Goal: Check status: Check status

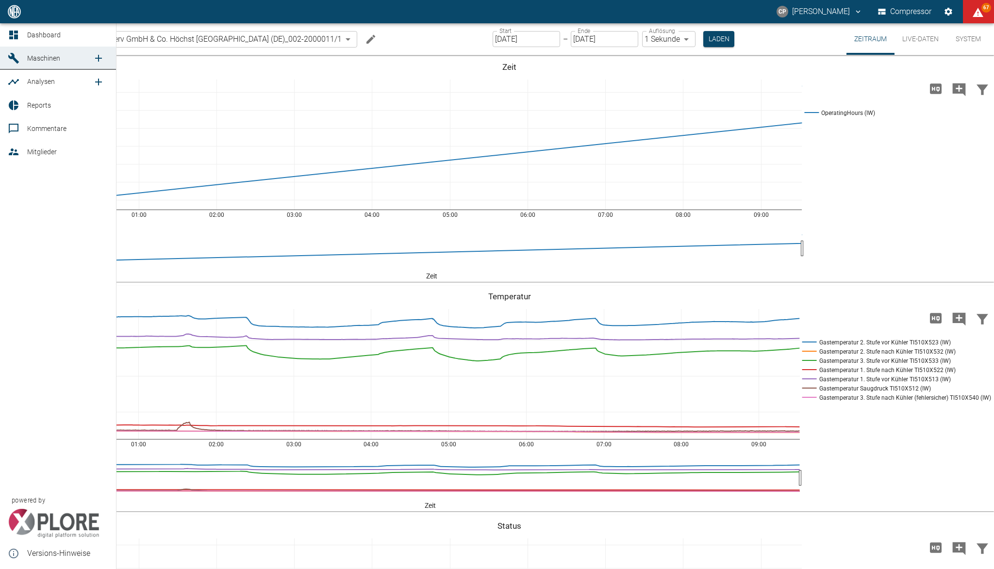
scroll to position [505, 0]
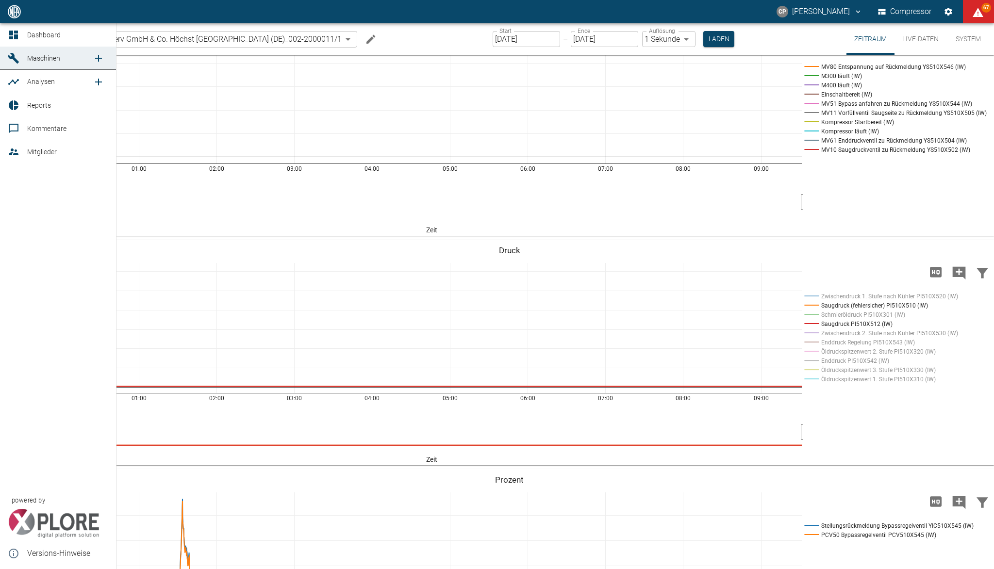
click at [11, 101] on icon at bounding box center [14, 105] width 10 height 10
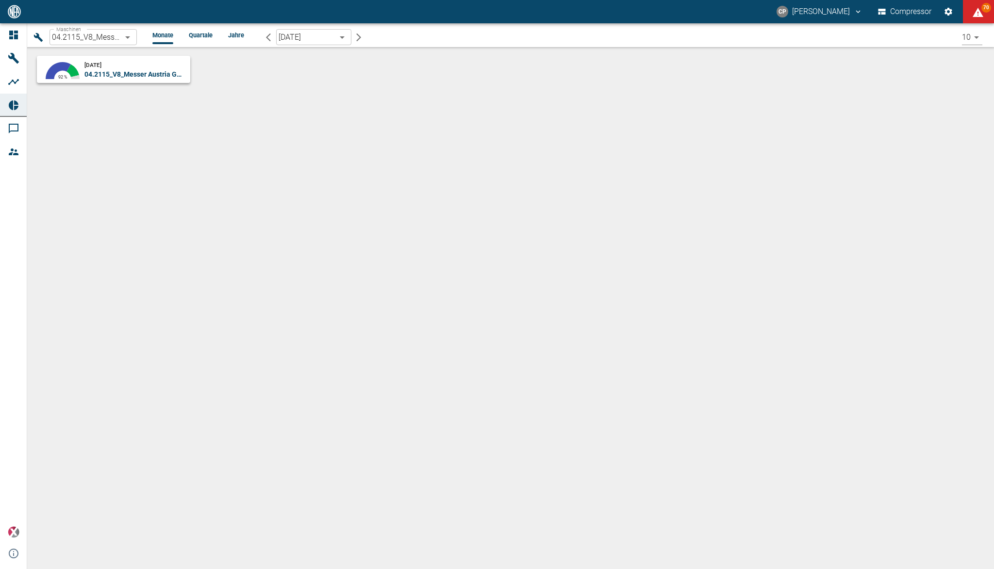
click at [101, 67] on small "[DATE]" at bounding box center [92, 65] width 17 height 7
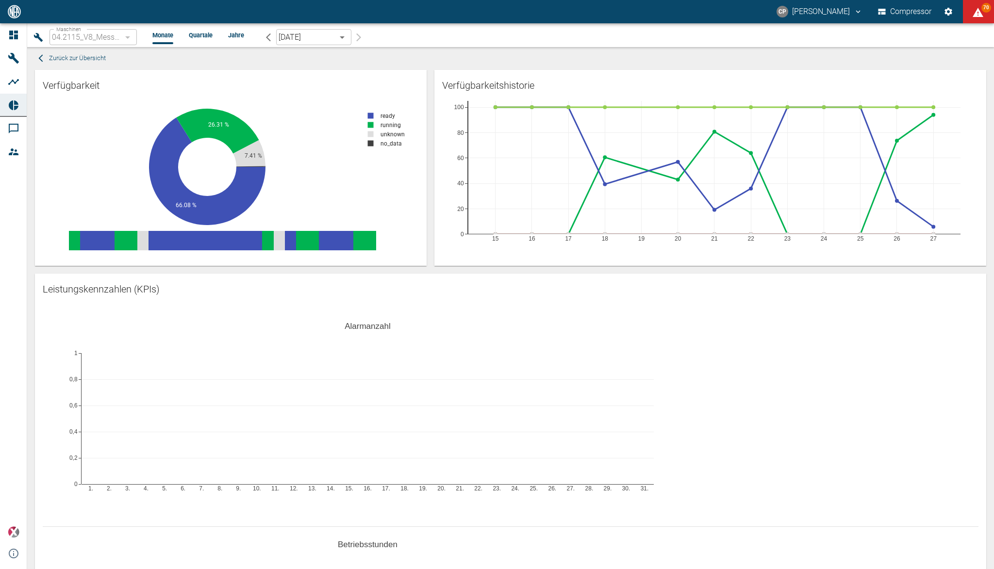
click at [692, 437] on div "1. 2. 3. 4. 5. 6. 7. 8. 9. 10. 11. 12. 13. 14. 15. 16. 17. 18. 19. 20. 21. 22. …" at bounding box center [511, 414] width 936 height 218
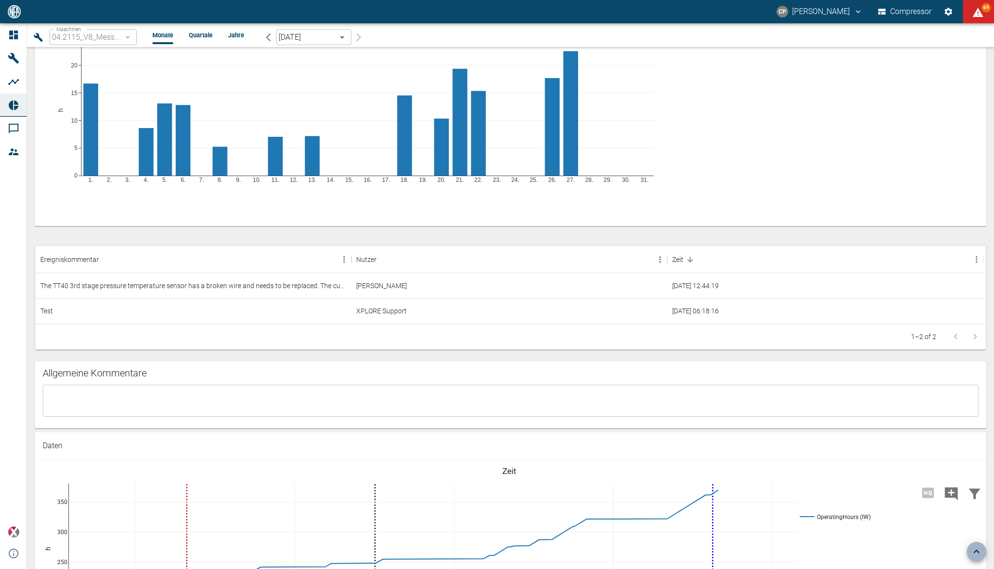
scroll to position [582, 0]
